Goal: Transaction & Acquisition: Purchase product/service

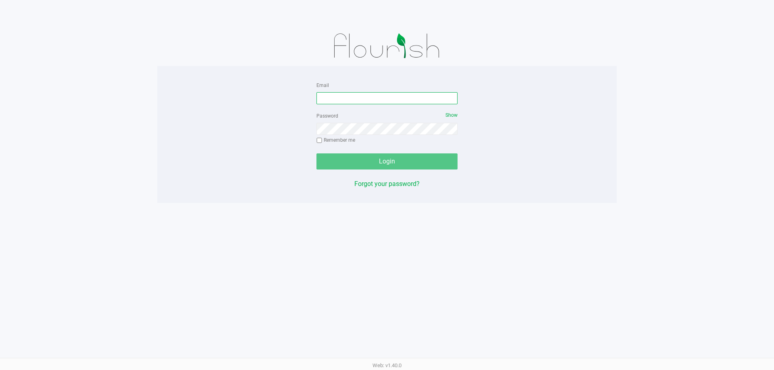
click at [385, 92] on input "Email" at bounding box center [386, 98] width 141 height 12
type input "K"
type input "Jgarcia@Liveparallel.com"
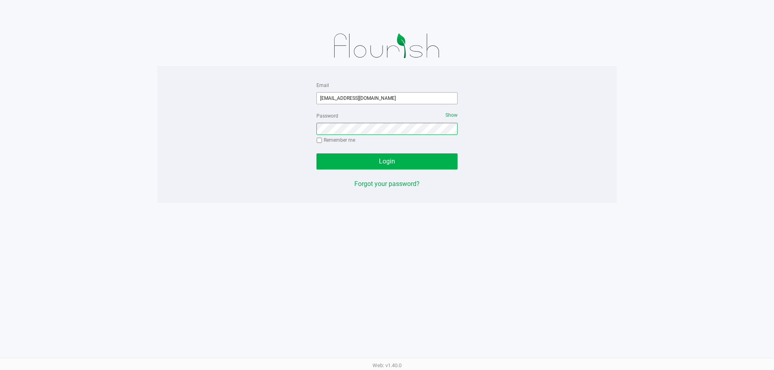
click at [316, 154] on button "Login" at bounding box center [386, 162] width 141 height 16
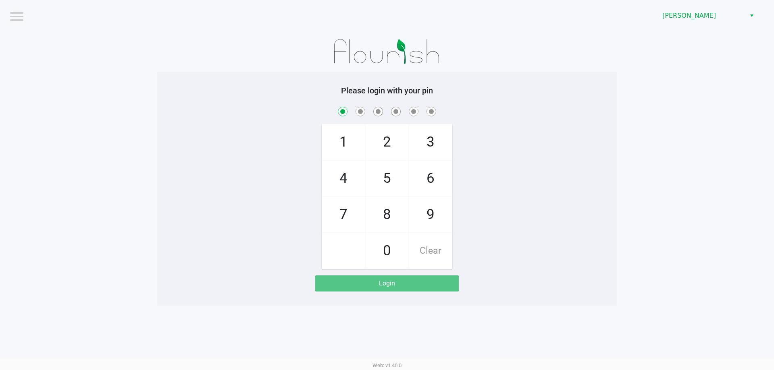
checkbox input "true"
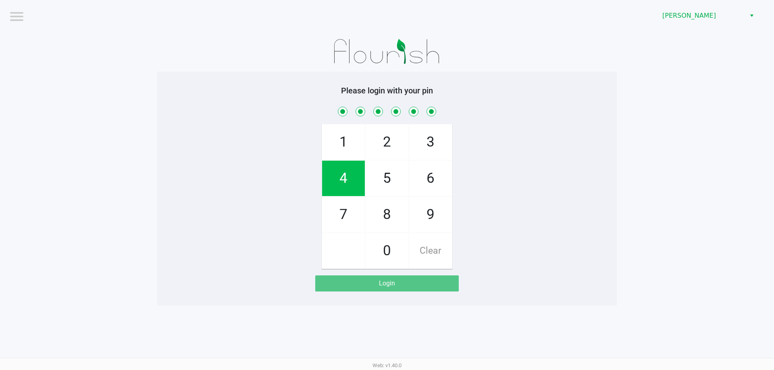
checkbox input "true"
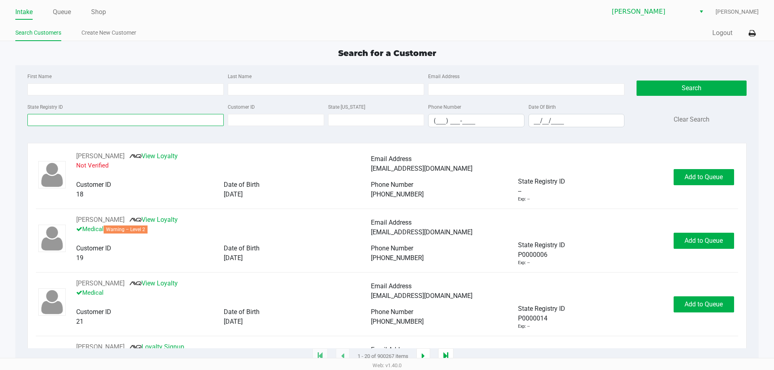
click at [123, 120] on input "State Registry ID" at bounding box center [125, 120] width 196 height 12
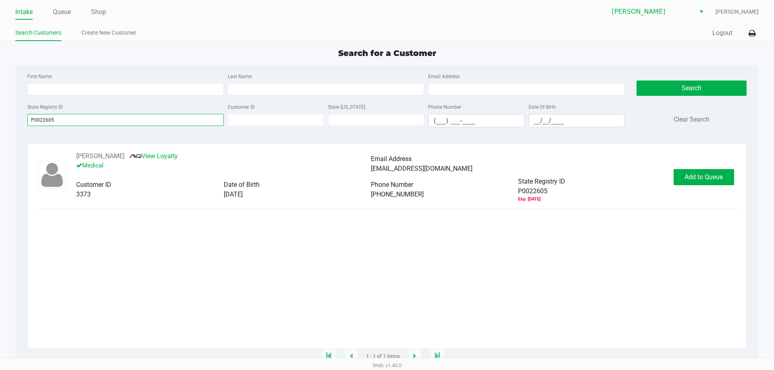
type input "P0022605"
click at [700, 187] on div "JENNIFER KEW View Loyalty Medical Email Address jenniferkew24@gmail.com Custome…" at bounding box center [387, 177] width 702 height 51
click at [701, 179] on span "Add to Queue" at bounding box center [703, 177] width 38 height 8
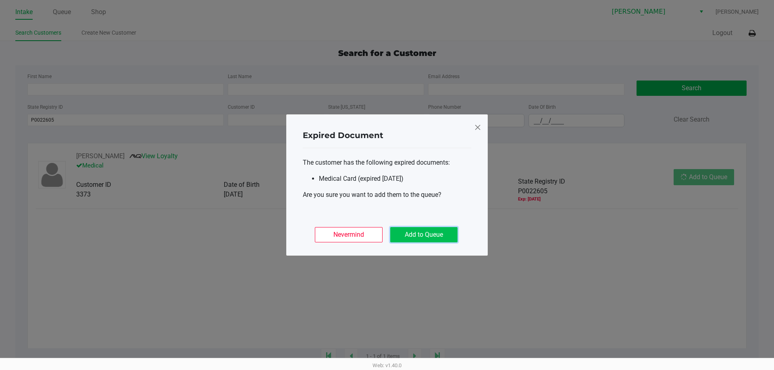
click at [432, 238] on button "Add to Queue" at bounding box center [423, 234] width 67 height 15
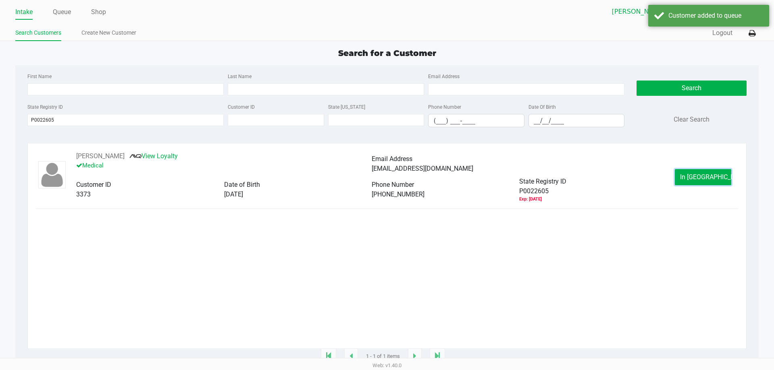
click at [723, 172] on button "In Queue" at bounding box center [703, 177] width 56 height 16
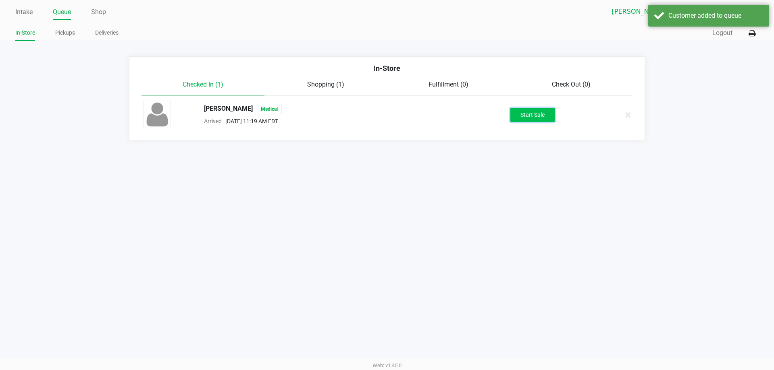
click at [527, 117] on button "Start Sale" at bounding box center [532, 115] width 44 height 14
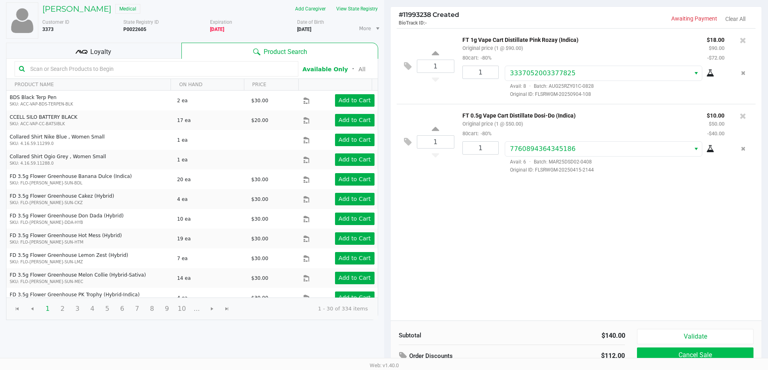
scroll to position [83, 0]
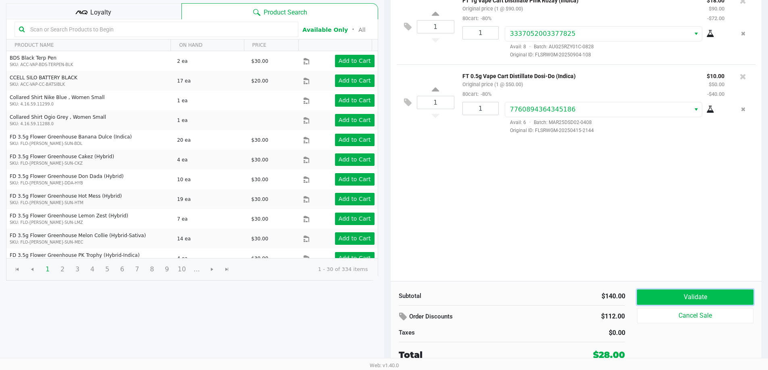
click at [703, 297] on button "Validate" at bounding box center [695, 297] width 116 height 15
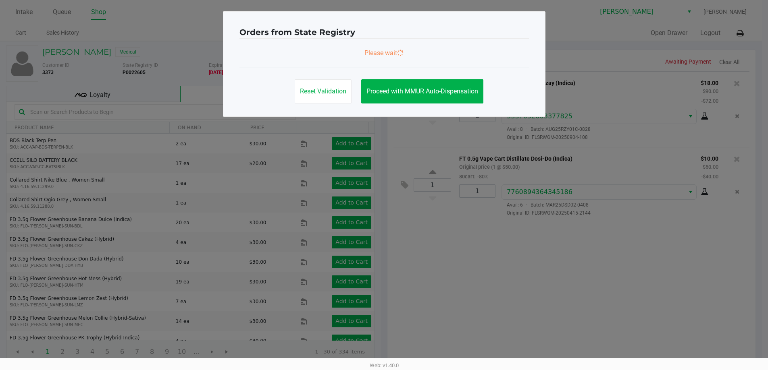
scroll to position [0, 0]
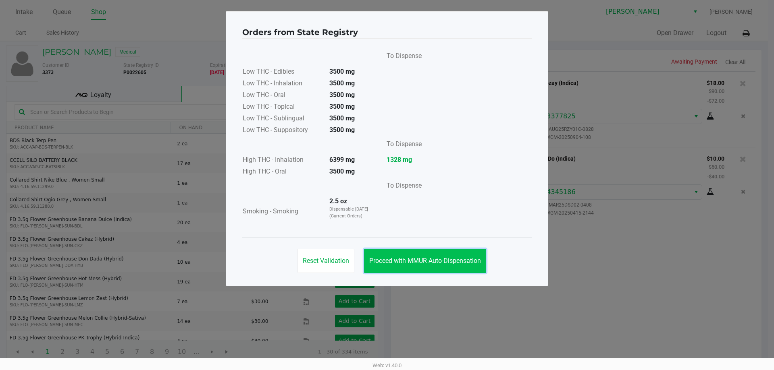
click at [427, 261] on span "Proceed with MMUR Auto-Dispensation" at bounding box center [425, 261] width 112 height 8
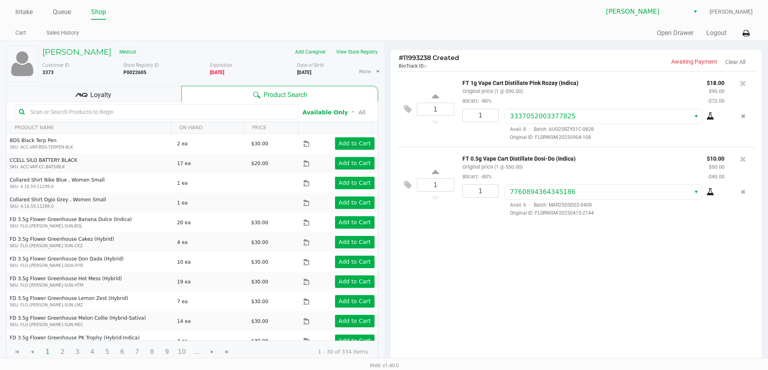
scroll to position [83, 0]
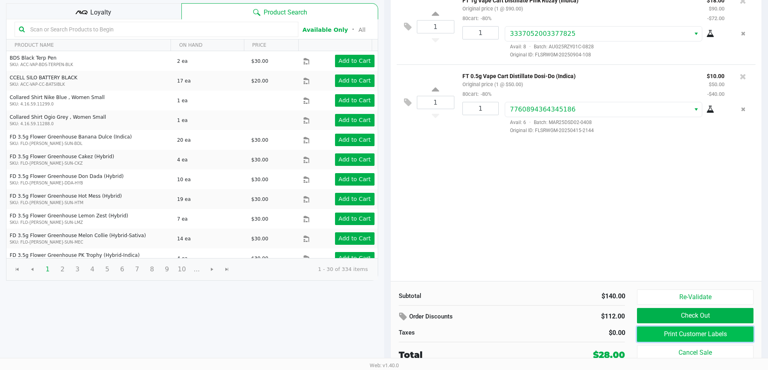
click at [669, 330] on button "Print Customer Labels" at bounding box center [695, 334] width 116 height 15
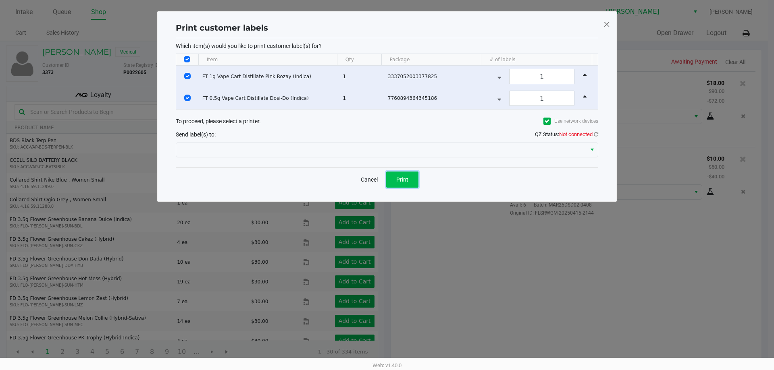
click at [413, 177] on button "Print" at bounding box center [402, 180] width 32 height 16
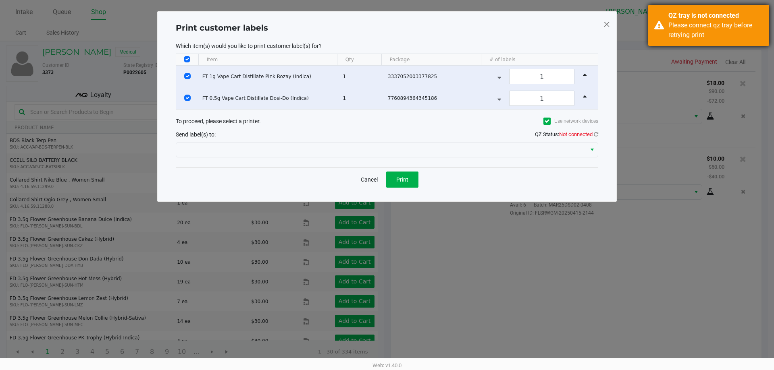
click at [714, 10] on div "QZ tray is not connected Please connect qz tray before retrying print" at bounding box center [708, 25] width 121 height 41
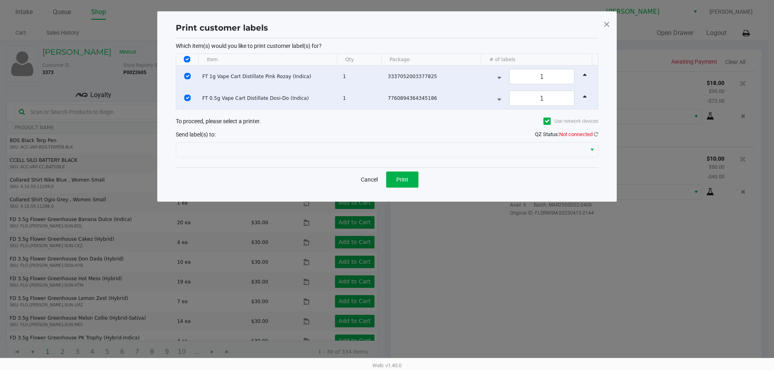
click at [545, 137] on span "QZ Status: Not connected" at bounding box center [566, 134] width 63 height 6
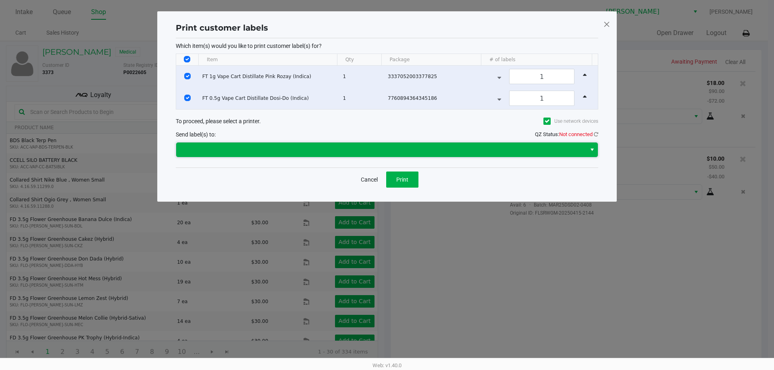
click at [547, 147] on span at bounding box center [381, 150] width 400 height 10
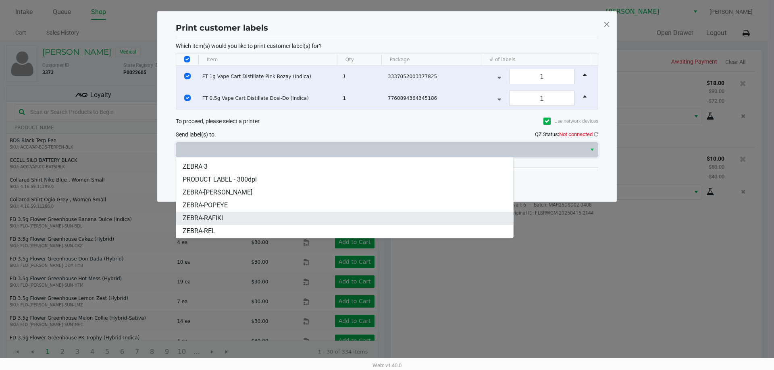
scroll to position [35, 0]
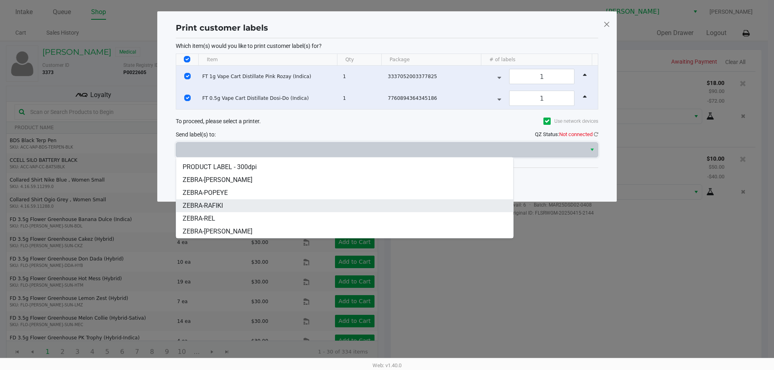
click at [228, 208] on li "ZEBRA-RAFIKI" at bounding box center [344, 205] width 337 height 13
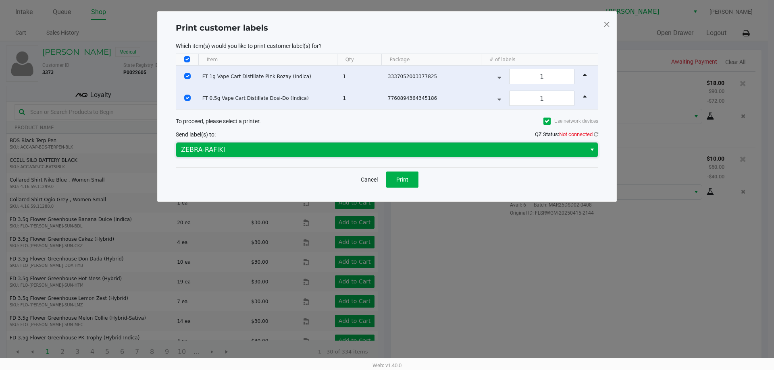
click at [241, 145] on span "ZEBRA-RAFIKI" at bounding box center [381, 150] width 400 height 10
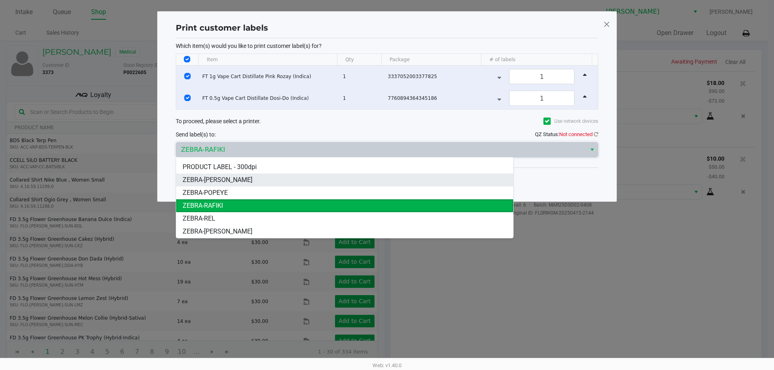
click at [224, 180] on li "ZEBRA-PETE" at bounding box center [344, 180] width 337 height 13
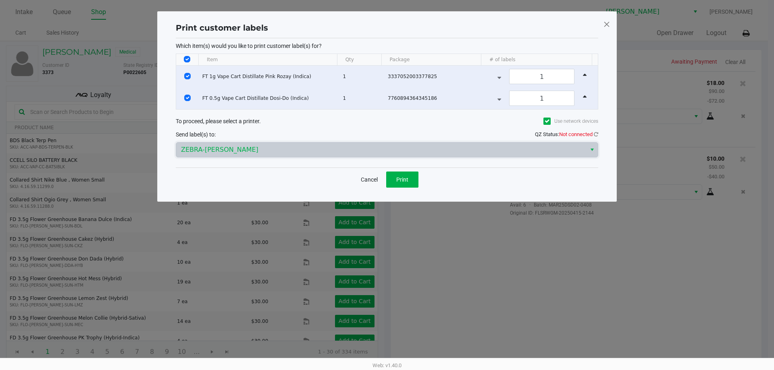
click at [281, 169] on div "Cancel Print" at bounding box center [387, 180] width 422 height 24
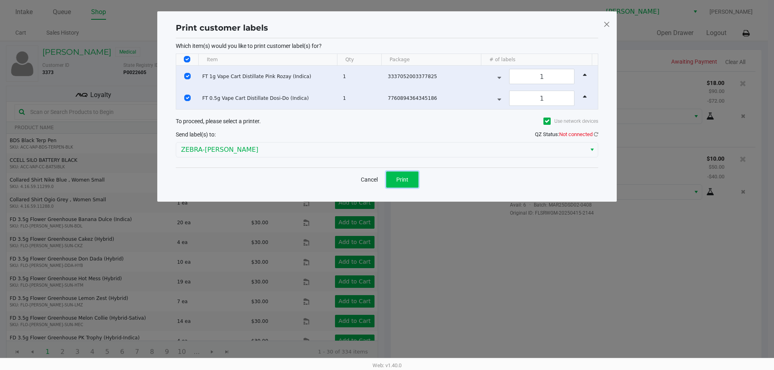
click at [401, 178] on span "Print" at bounding box center [402, 180] width 12 height 6
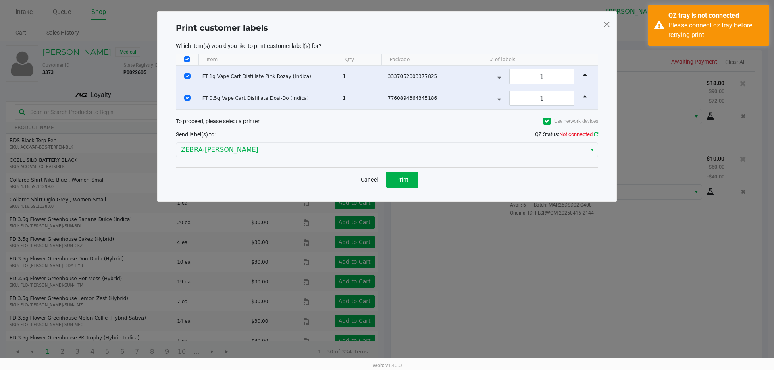
click at [595, 132] on icon at bounding box center [596, 134] width 4 height 5
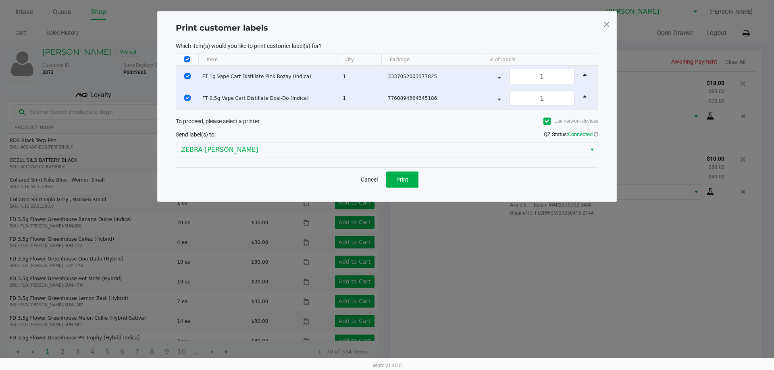
click at [592, 135] on span "QZ Status: Connected" at bounding box center [571, 134] width 54 height 6
click at [405, 182] on span "Print" at bounding box center [402, 180] width 12 height 6
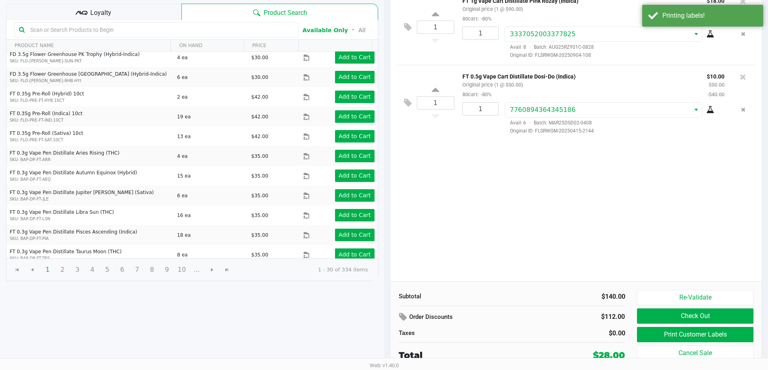
scroll to position [83, 0]
click at [688, 313] on button "Check Out" at bounding box center [695, 315] width 116 height 15
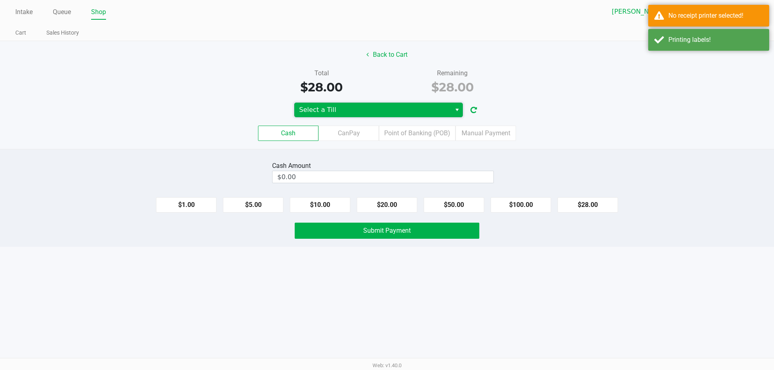
click at [355, 108] on span "Select a Till" at bounding box center [372, 110] width 147 height 10
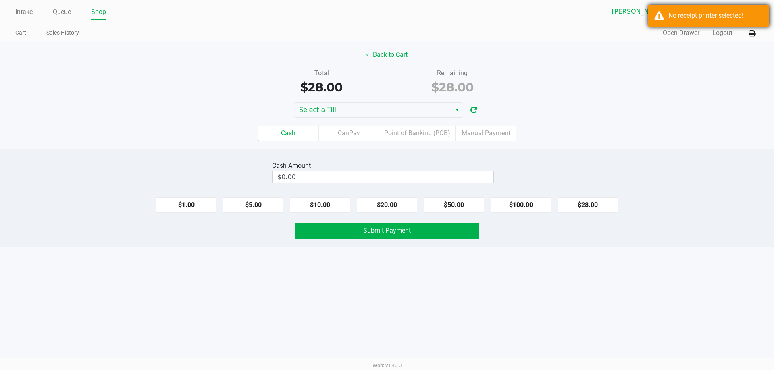
click at [671, 24] on div "No receipt printer selected!" at bounding box center [708, 16] width 121 height 22
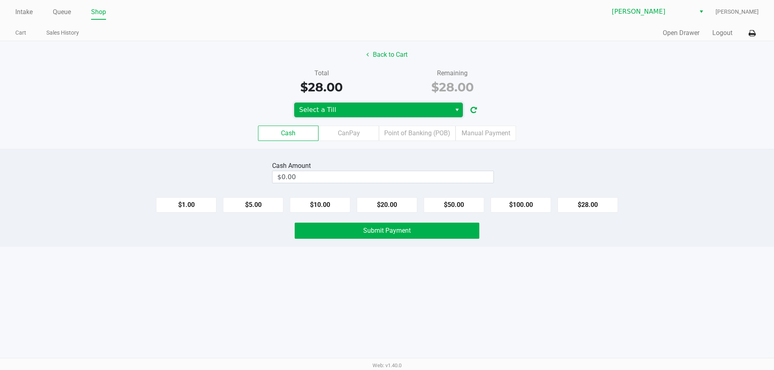
click at [378, 111] on span "Select a Till" at bounding box center [372, 110] width 147 height 10
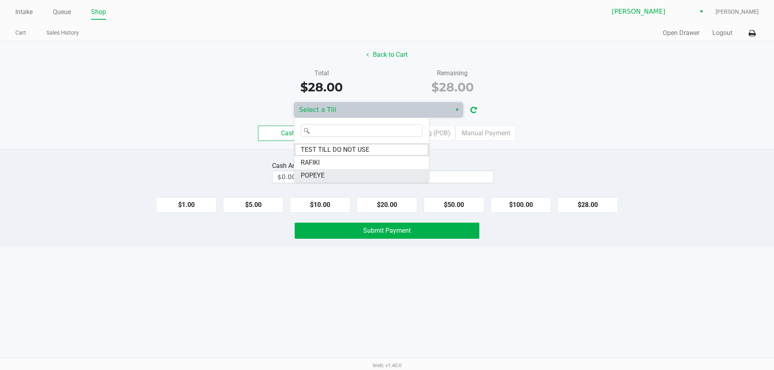
click at [312, 175] on span "POPEYE" at bounding box center [313, 176] width 24 height 10
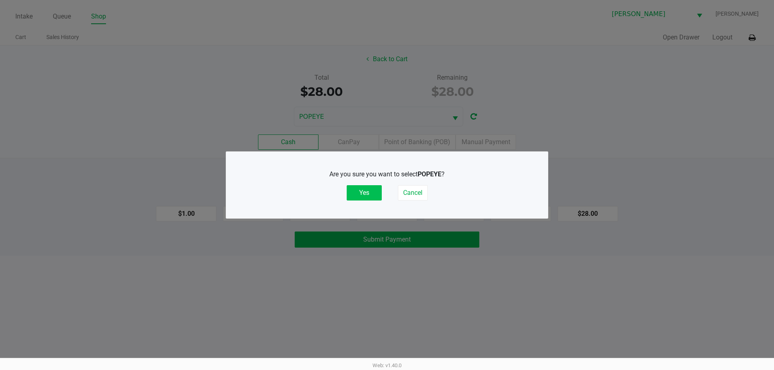
click at [368, 187] on button "Yes" at bounding box center [364, 192] width 35 height 15
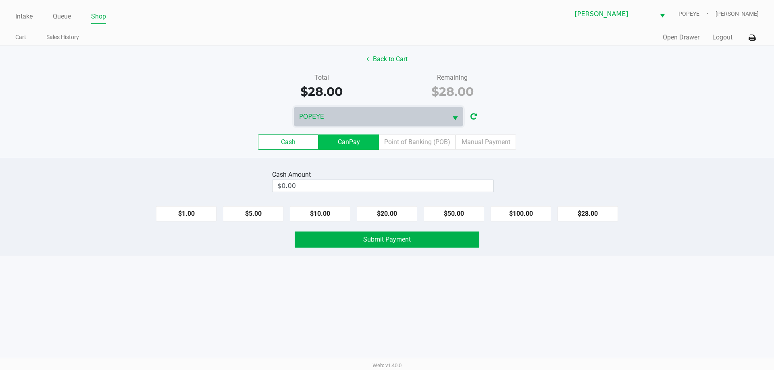
click at [367, 141] on label "CanPay" at bounding box center [348, 142] width 60 height 15
click at [0, 0] on 2 "CanPay" at bounding box center [0, 0] width 0 height 0
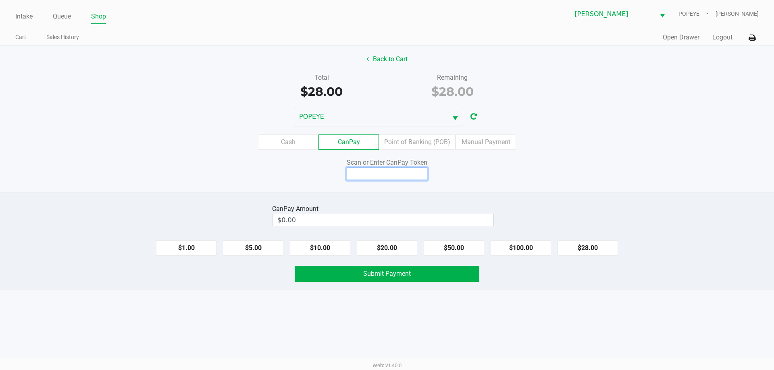
click at [386, 172] on input at bounding box center [387, 174] width 81 height 12
type input "Q7629262X"
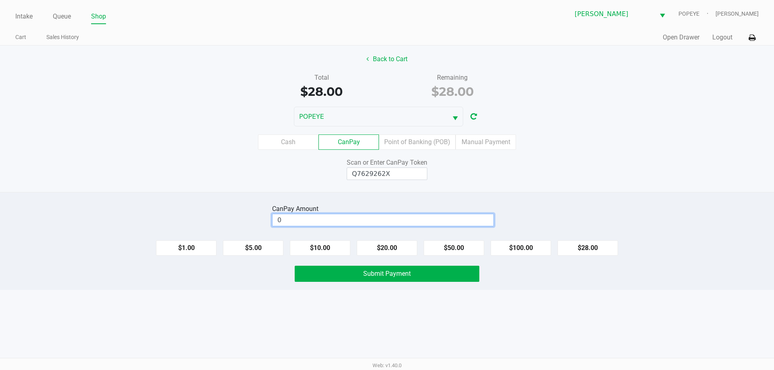
click at [307, 219] on input "0" at bounding box center [382, 220] width 221 height 12
click at [411, 202] on div "CanPay Amount $25.71 Clear $1.00 $5.00 $10.00 $20.00 $50.00 $100.00 $28.00 Subm…" at bounding box center [387, 241] width 774 height 98
click at [355, 216] on input "25.71" at bounding box center [368, 220] width 193 height 12
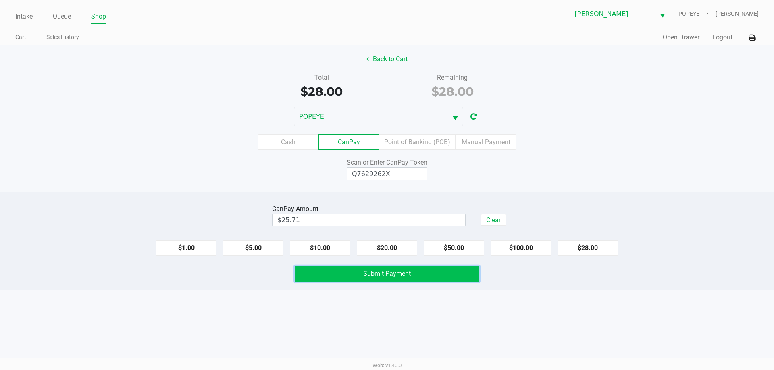
click at [361, 274] on button "Submit Payment" at bounding box center [387, 274] width 185 height 16
click at [291, 143] on label "Cash" at bounding box center [288, 142] width 60 height 15
click at [0, 0] on 0 "Cash" at bounding box center [0, 0] width 0 height 0
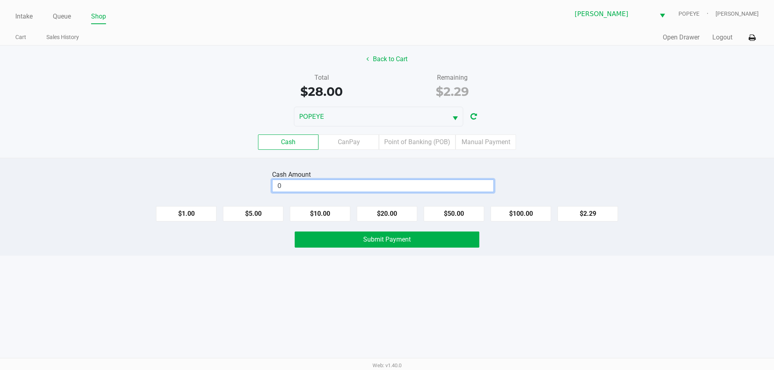
click at [420, 189] on input "0" at bounding box center [382, 186] width 221 height 12
type input "$2.50"
click at [333, 242] on button "Submit Payment" at bounding box center [387, 240] width 185 height 16
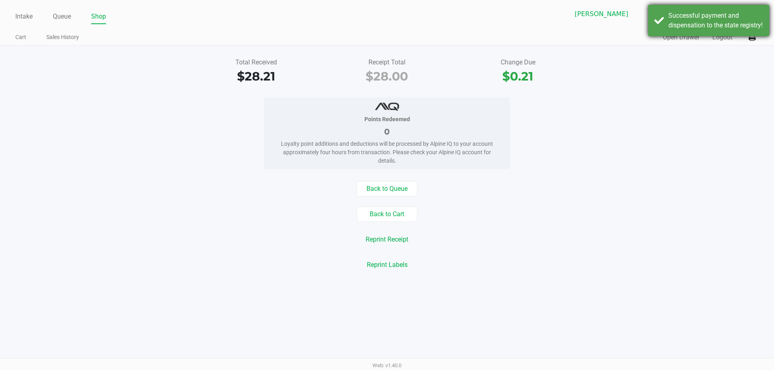
click at [711, 30] on div "Successful payment and dispensation to the state registry!" at bounding box center [715, 20] width 95 height 19
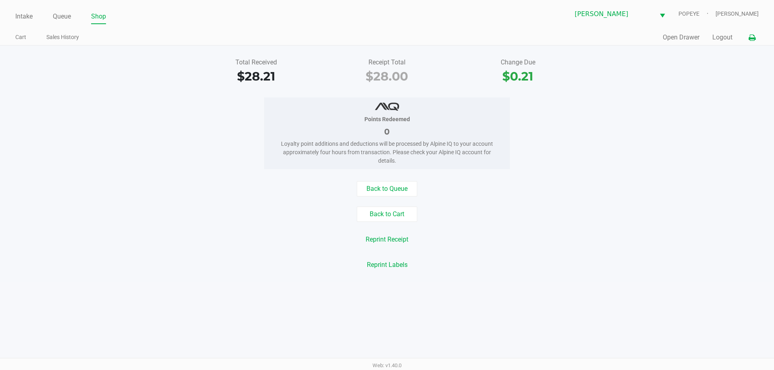
click at [757, 39] on button at bounding box center [751, 37] width 13 height 15
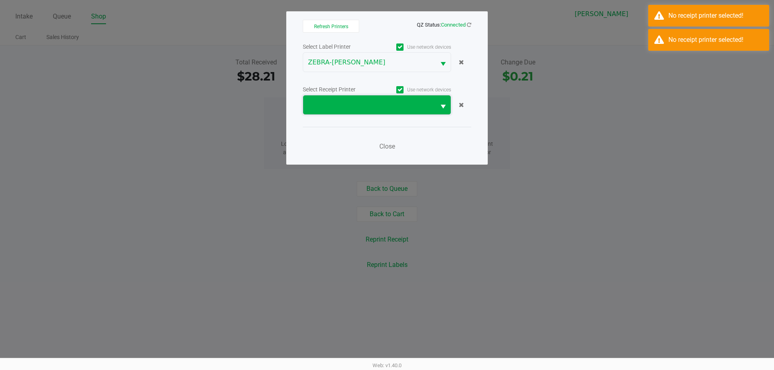
click at [338, 99] on span at bounding box center [369, 105] width 132 height 19
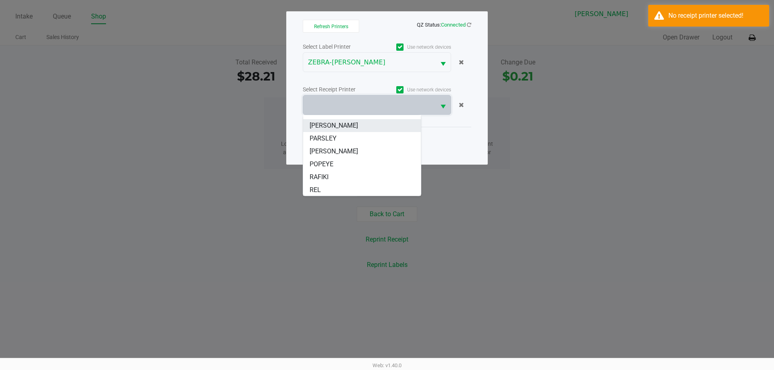
scroll to position [48, 0]
click at [329, 163] on span "POPEYE" at bounding box center [322, 164] width 24 height 10
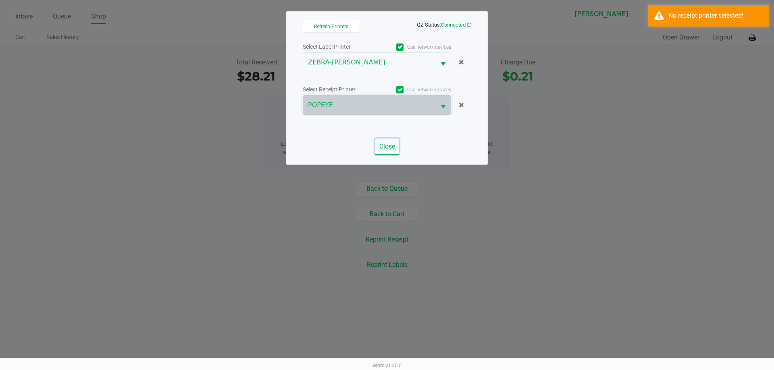
click at [389, 145] on span "Close" at bounding box center [387, 147] width 16 height 8
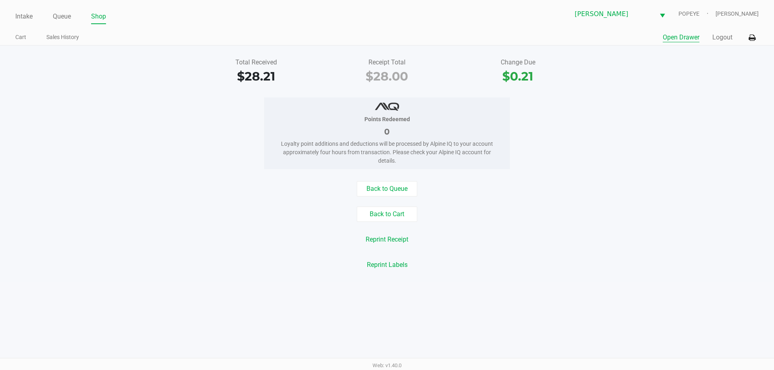
click at [674, 40] on button "Open Drawer" at bounding box center [681, 38] width 37 height 10
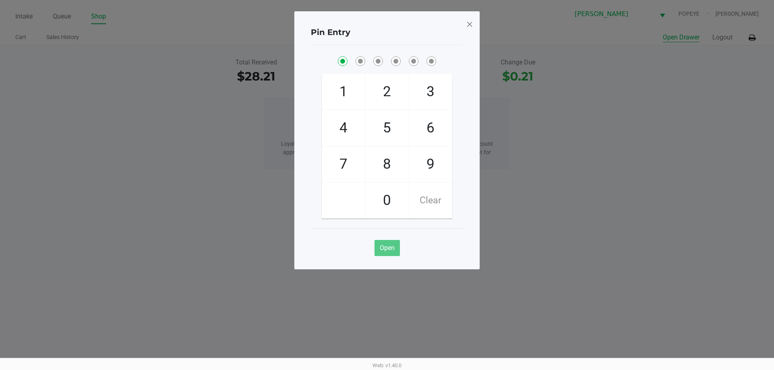
checkbox input "true"
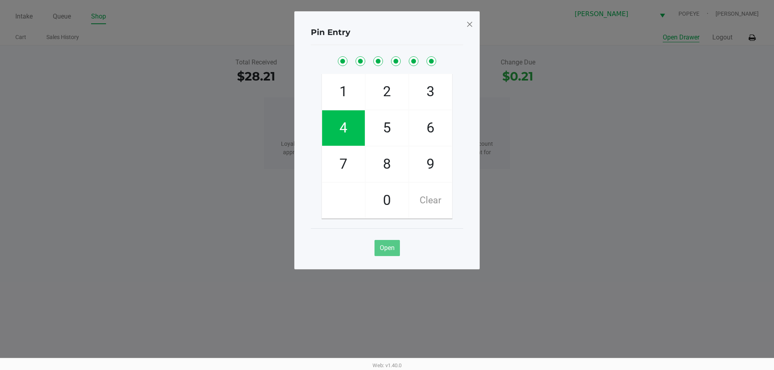
checkbox input "true"
click at [468, 23] on span at bounding box center [469, 24] width 7 height 13
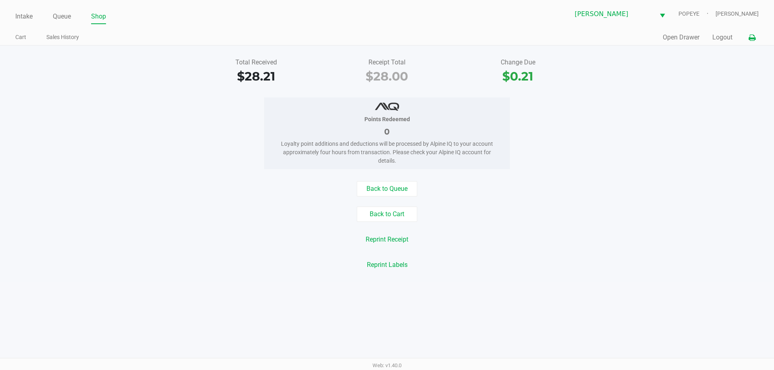
click at [750, 41] on icon at bounding box center [751, 38] width 7 height 6
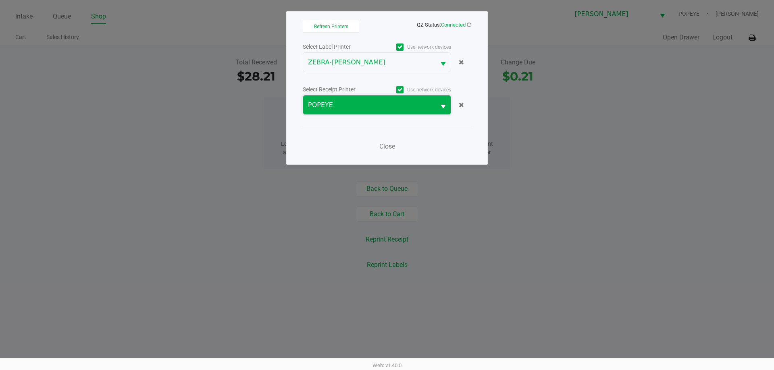
click at [353, 108] on span "POPEYE" at bounding box center [369, 105] width 123 height 10
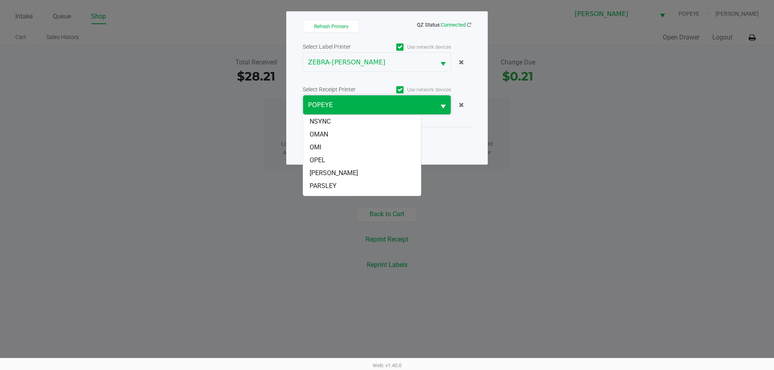
scroll to position [23, 0]
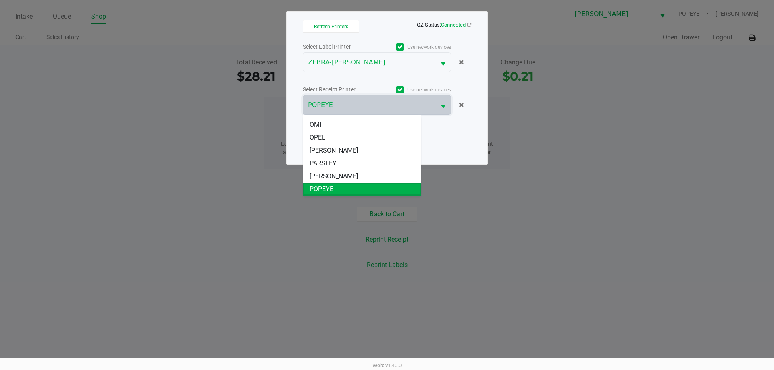
click at [299, 82] on div "Refresh Printers QZ Status: Connected Select Label Printer Use network devices …" at bounding box center [387, 88] width 202 height 154
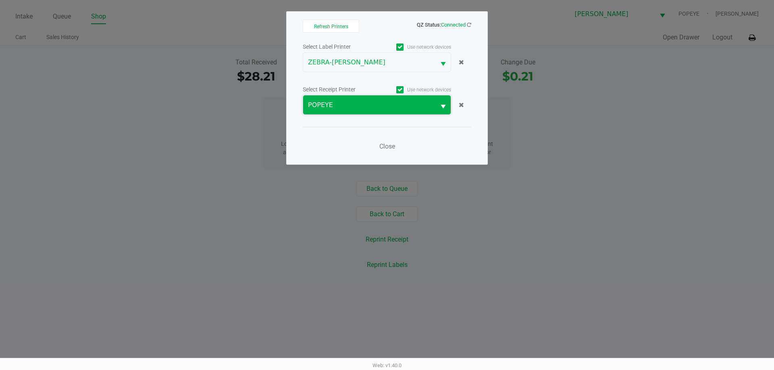
click at [344, 108] on span "POPEYE" at bounding box center [369, 105] width 123 height 10
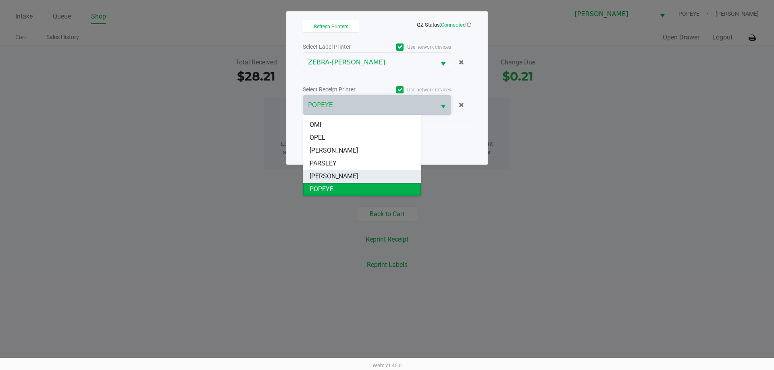
click at [327, 176] on li "PETE" at bounding box center [362, 176] width 118 height 13
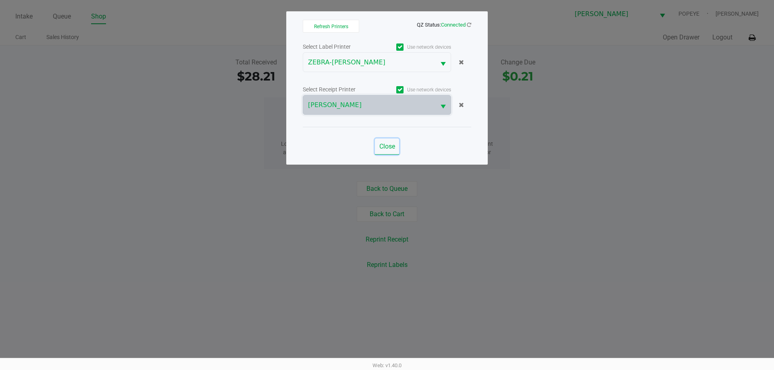
click at [389, 150] on span "Close" at bounding box center [387, 147] width 16 height 8
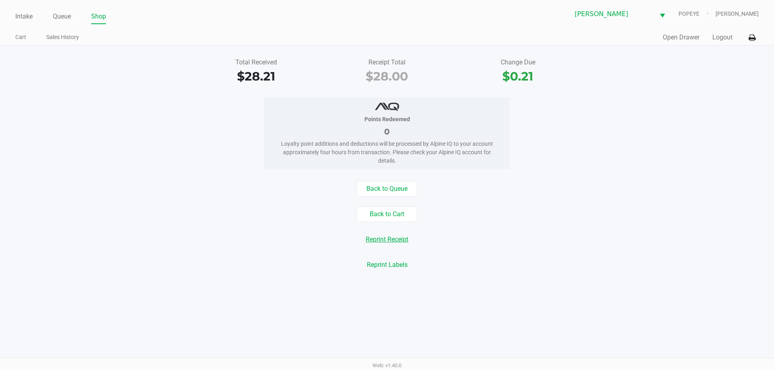
click at [382, 244] on button "Reprint Receipt" at bounding box center [386, 239] width 53 height 15
click at [397, 183] on button "Back to Queue" at bounding box center [387, 188] width 60 height 15
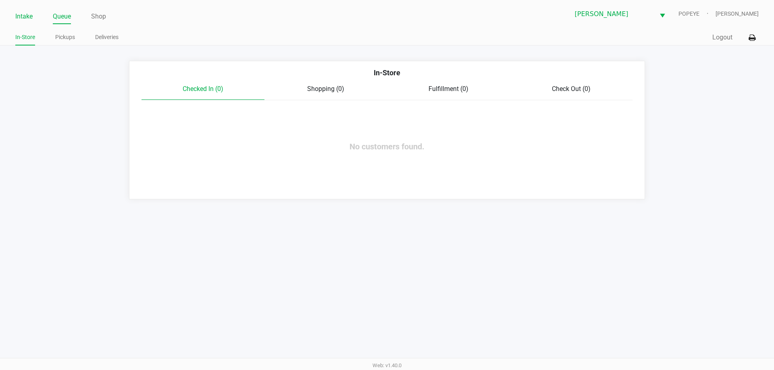
click at [27, 14] on link "Intake" at bounding box center [23, 16] width 17 height 11
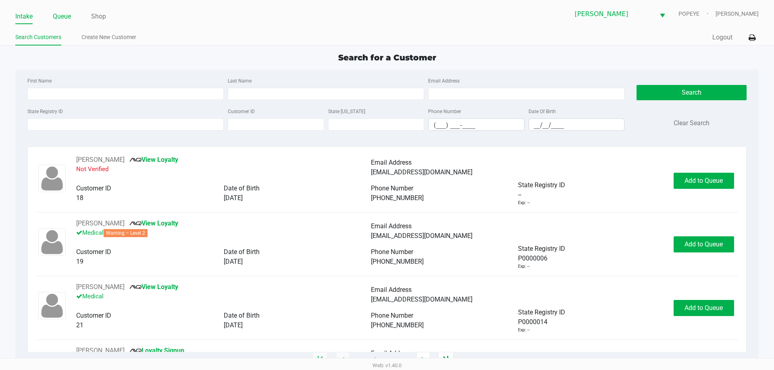
click at [59, 17] on link "Queue" at bounding box center [62, 16] width 18 height 11
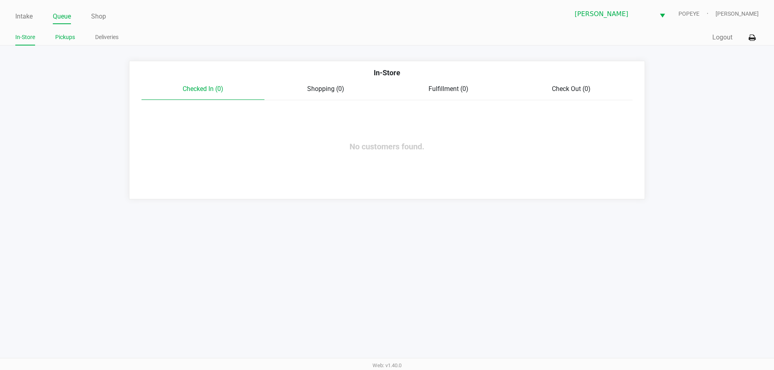
click at [60, 36] on link "Pickups" at bounding box center [65, 37] width 20 height 10
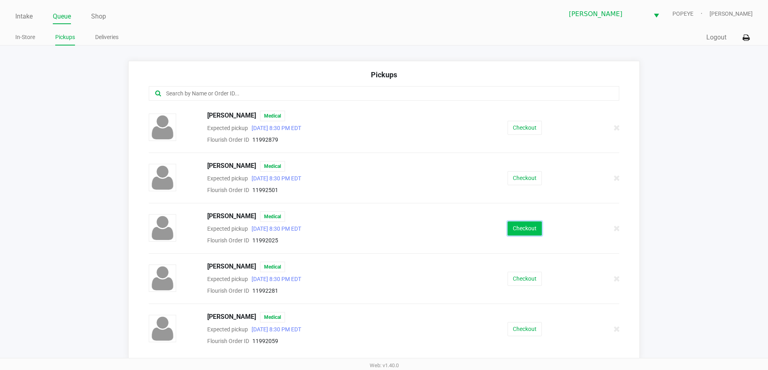
click at [528, 234] on button "Checkout" at bounding box center [524, 229] width 34 height 14
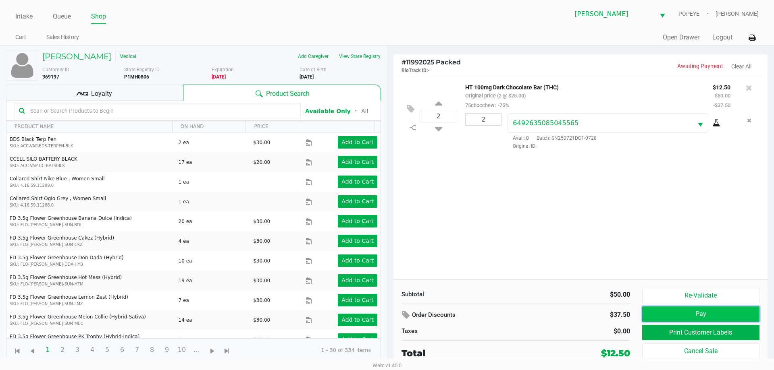
click at [735, 318] on button "Pay" at bounding box center [700, 314] width 117 height 15
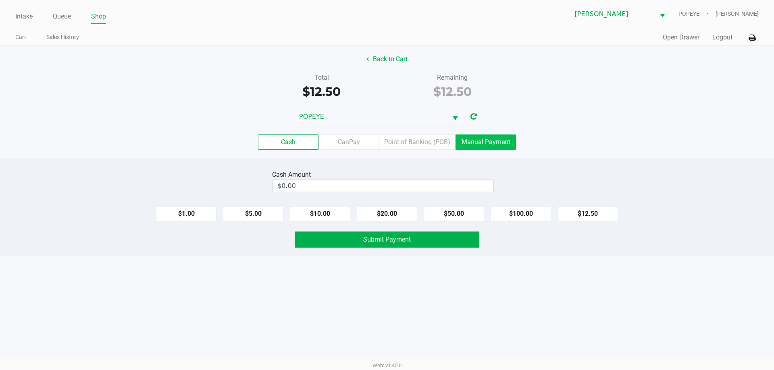
click at [490, 145] on label "Manual Payment" at bounding box center [485, 142] width 60 height 15
click at [0, 0] on 8 "Manual Payment" at bounding box center [0, 0] width 0 height 0
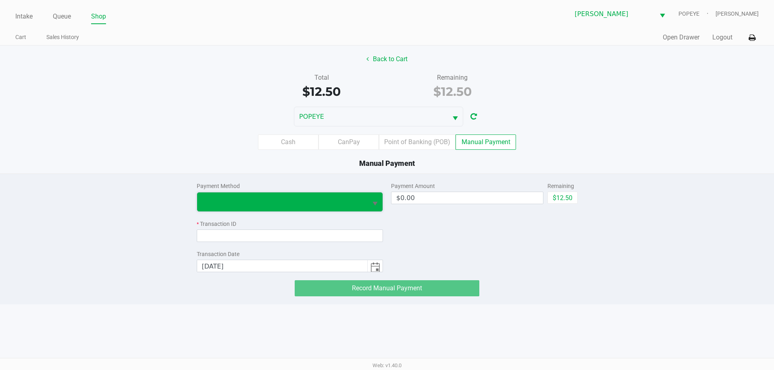
click at [284, 199] on span at bounding box center [282, 202] width 161 height 10
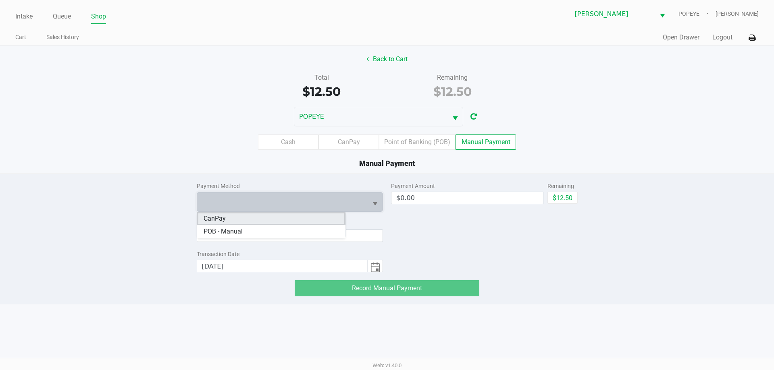
click at [232, 218] on li "CanPay" at bounding box center [271, 218] width 148 height 13
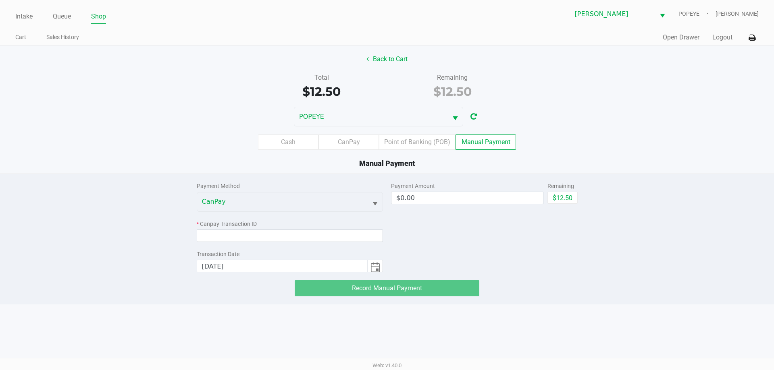
click at [187, 149] on div "Cash CanPay Point of Banking (POB) Manual Payment" at bounding box center [387, 142] width 774 height 15
click at [568, 203] on button "$12.50" at bounding box center [562, 198] width 30 height 12
type input "$12.50"
click at [288, 242] on div "Payment Method CanPay * Canpay Transaction ID Transaction Date 9/23/2025" at bounding box center [290, 223] width 187 height 98
click at [287, 240] on input at bounding box center [290, 236] width 187 height 12
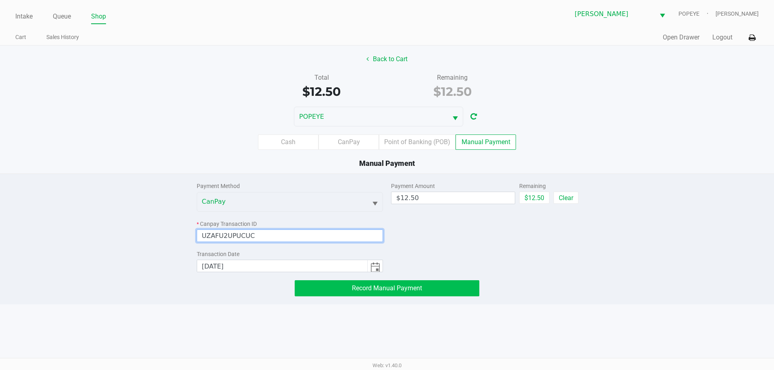
type input "UZAFU2UPUCUC"
click at [404, 290] on span "Record Manual Payment" at bounding box center [387, 289] width 70 height 8
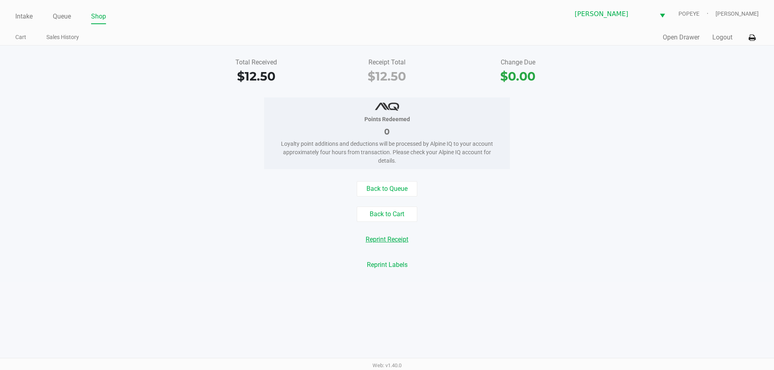
click at [382, 243] on button "Reprint Receipt" at bounding box center [386, 239] width 53 height 15
click at [381, 210] on button "Back to Cart" at bounding box center [387, 214] width 60 height 15
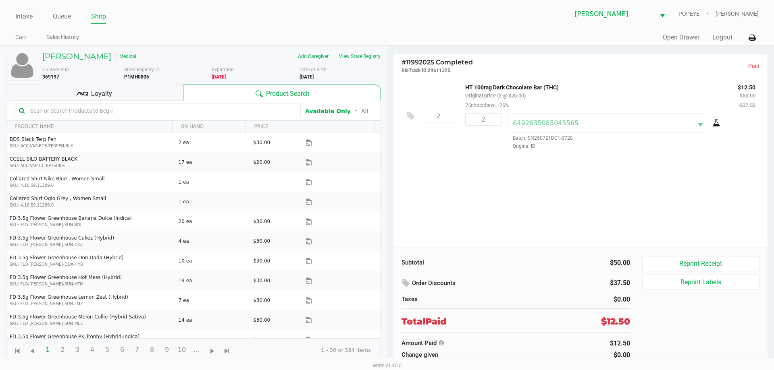
click at [95, 17] on link "Shop" at bounding box center [98, 16] width 15 height 11
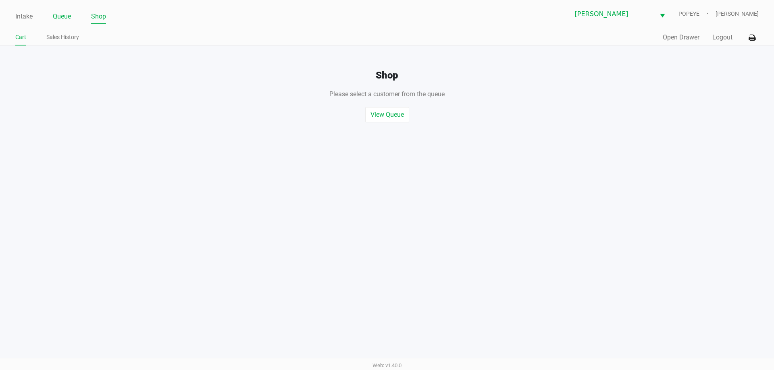
click at [59, 18] on link "Queue" at bounding box center [62, 16] width 18 height 11
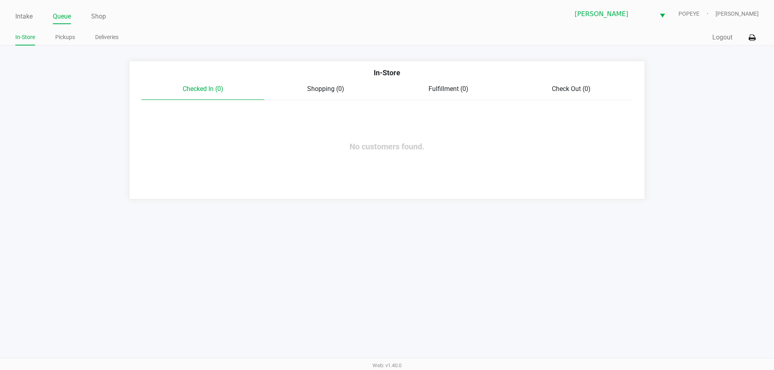
click at [58, 38] on link "Pickups" at bounding box center [65, 37] width 20 height 10
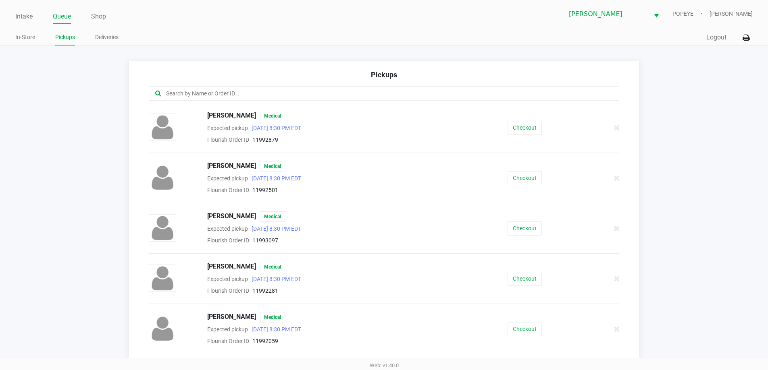
click at [57, 17] on link "Queue" at bounding box center [62, 16] width 18 height 11
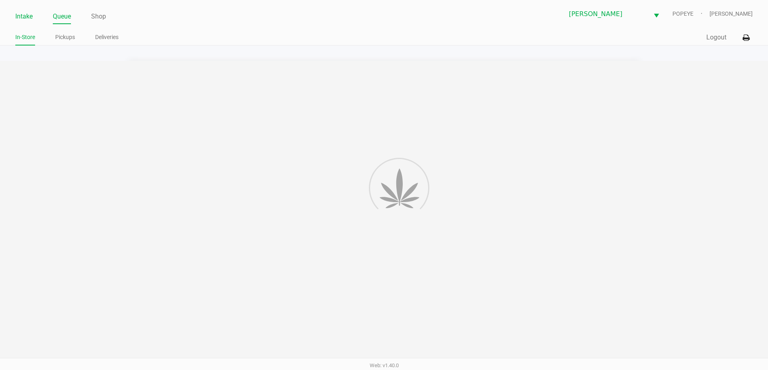
click at [18, 19] on link "Intake" at bounding box center [23, 16] width 17 height 11
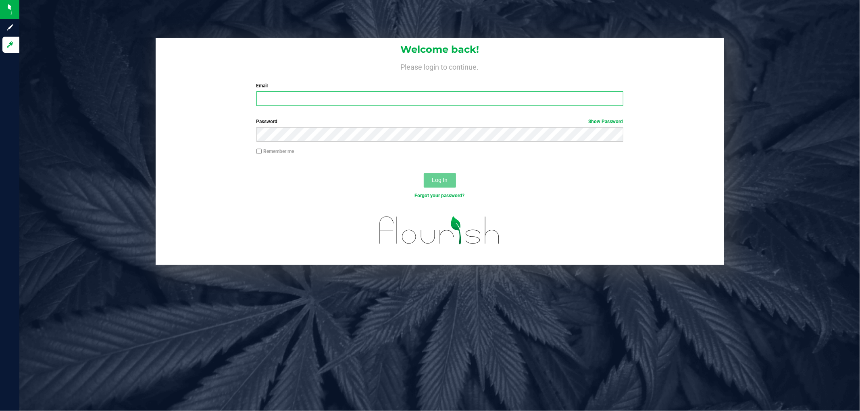
click at [287, 98] on input "Email" at bounding box center [439, 98] width 367 height 15
type input "[EMAIL_ADDRESS][DOMAIN_NAME]"
click at [424, 173] on button "Log In" at bounding box center [440, 180] width 32 height 15
